Goal: Transaction & Acquisition: Purchase product/service

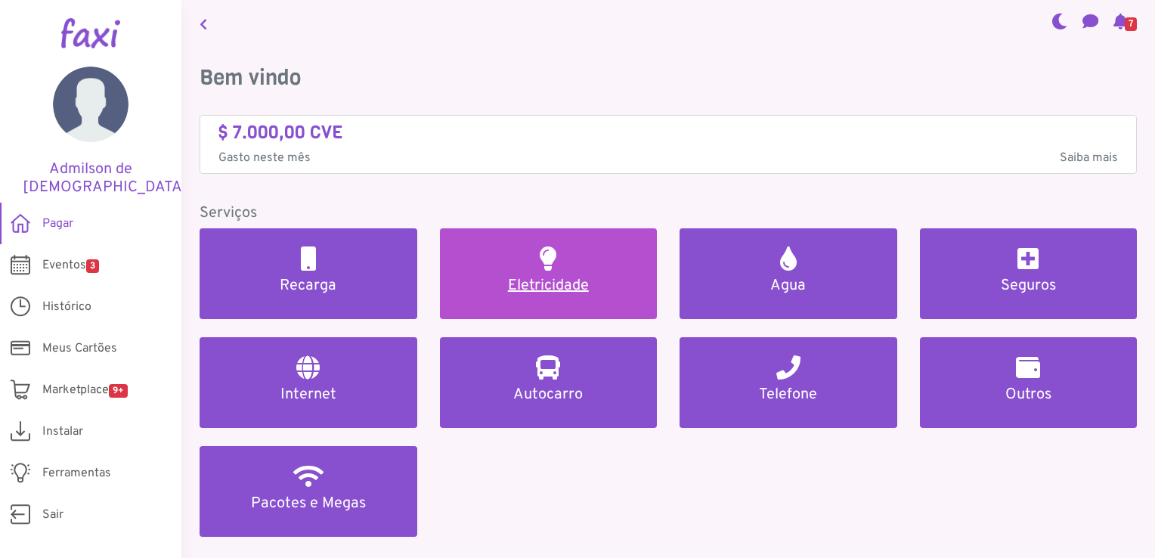
click at [554, 274] on link "Eletricidade" at bounding box center [549, 273] width 218 height 91
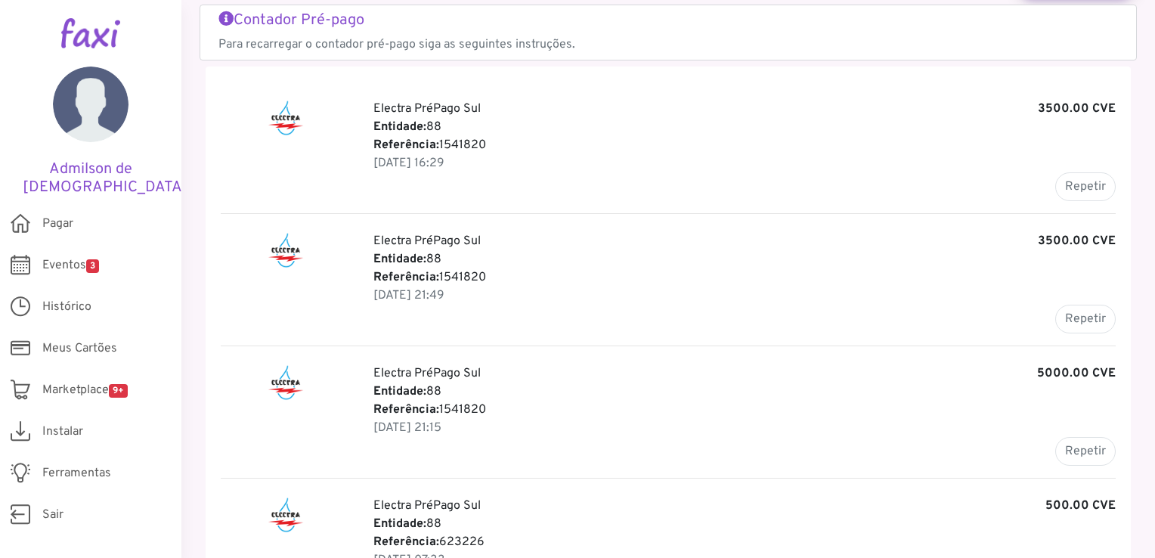
scroll to position [151, 0]
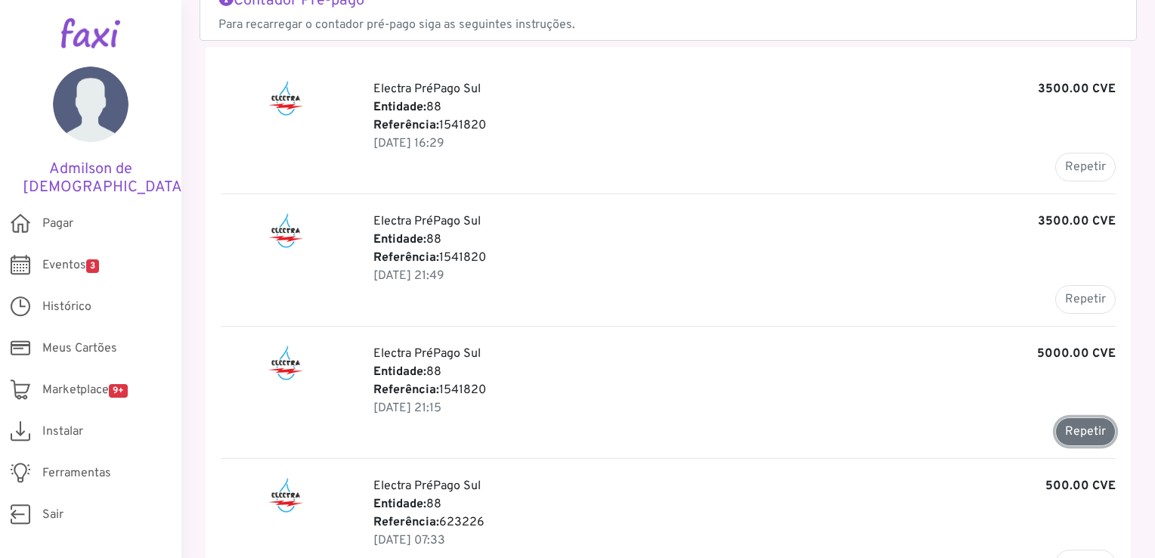
click at [1078, 433] on button "Repetir" at bounding box center [1086, 431] width 60 height 29
type input "*******"
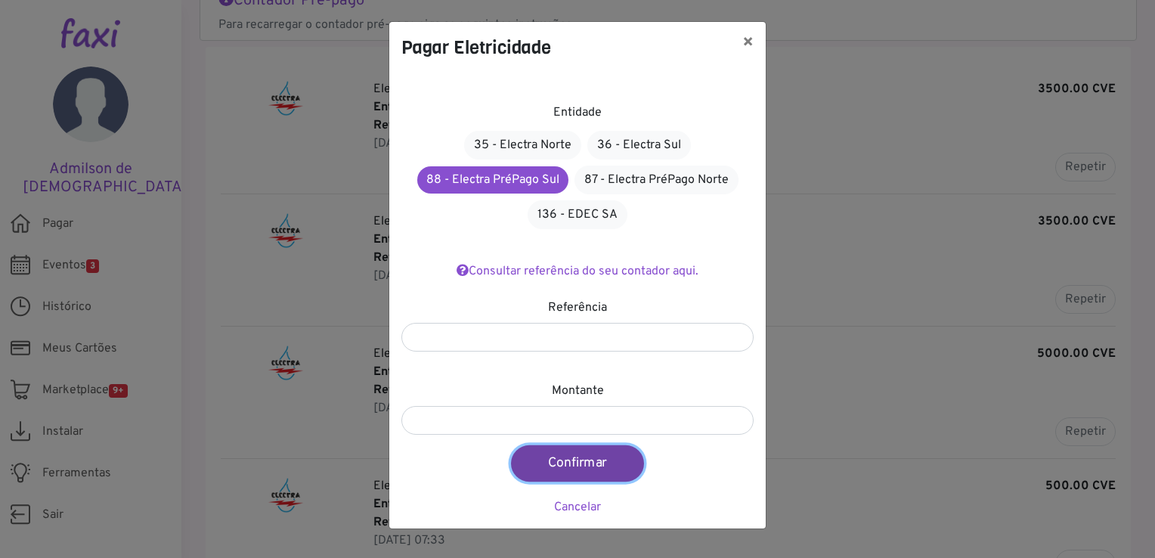
click at [560, 462] on button "Confirmar" at bounding box center [577, 463] width 133 height 36
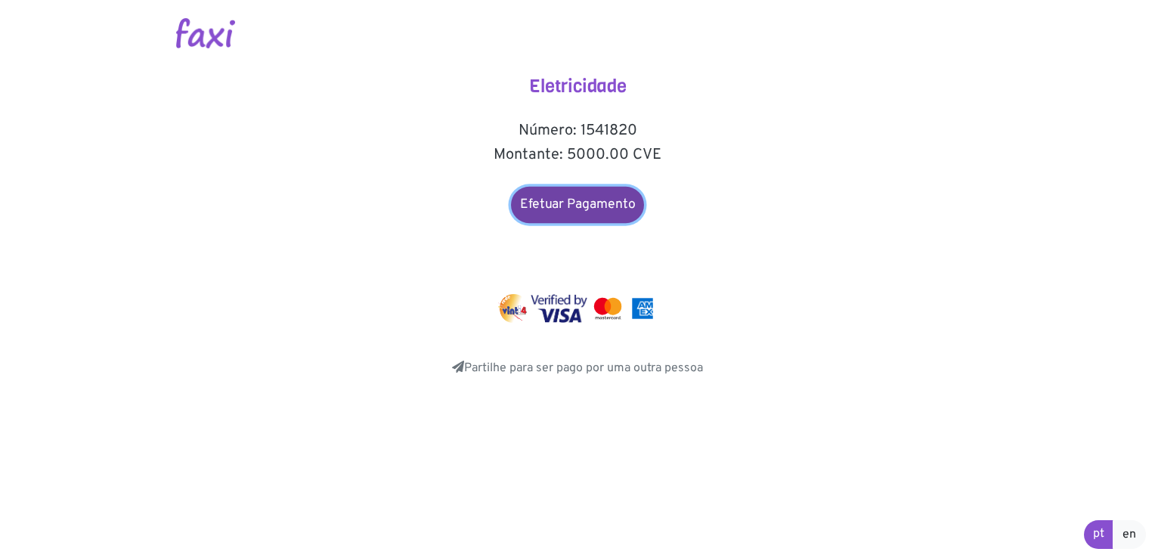
click at [600, 203] on link "Efetuar Pagamento" at bounding box center [577, 205] width 133 height 36
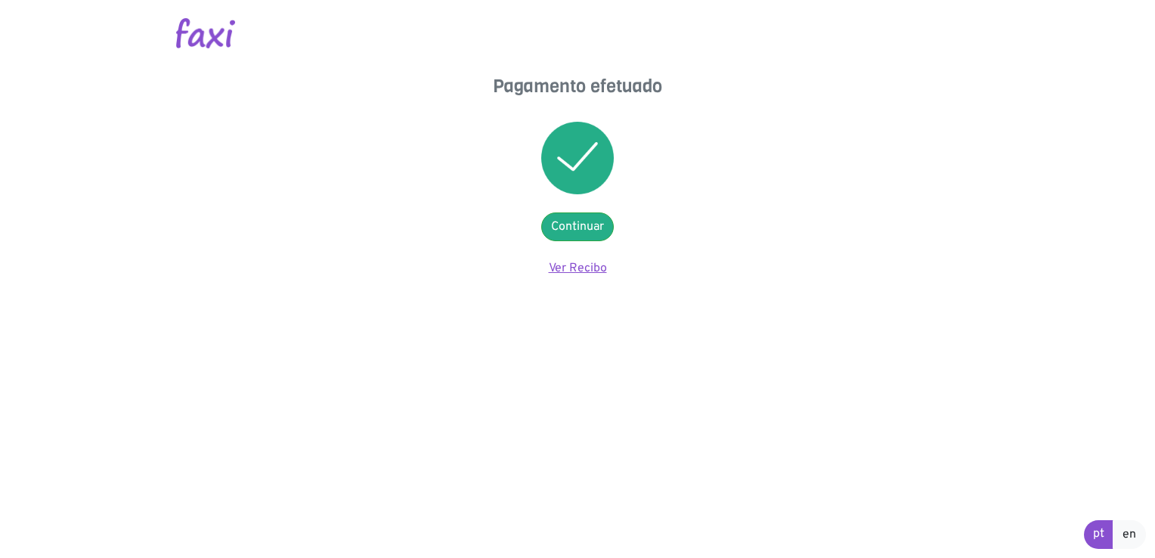
click at [581, 271] on link "Ver Recibo" at bounding box center [578, 268] width 58 height 15
